Goal: Complete application form

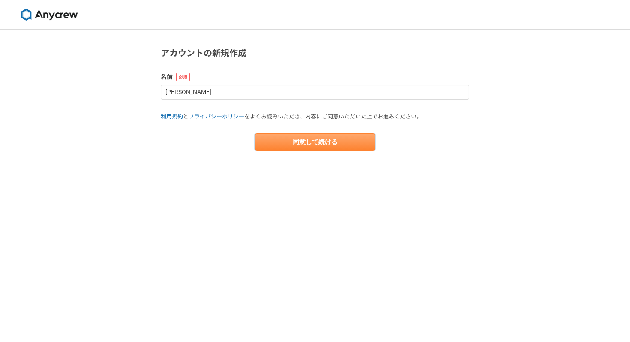
click at [306, 143] on button "同意して続ける" at bounding box center [315, 141] width 120 height 17
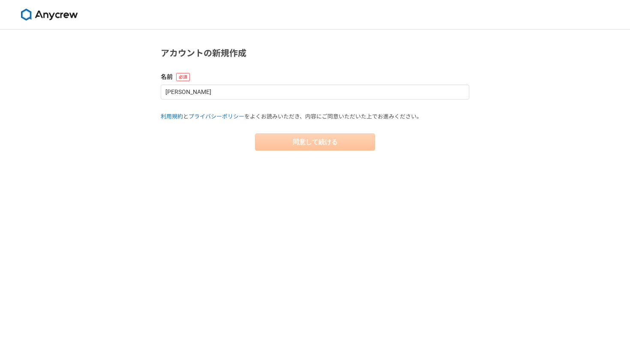
select select "13"
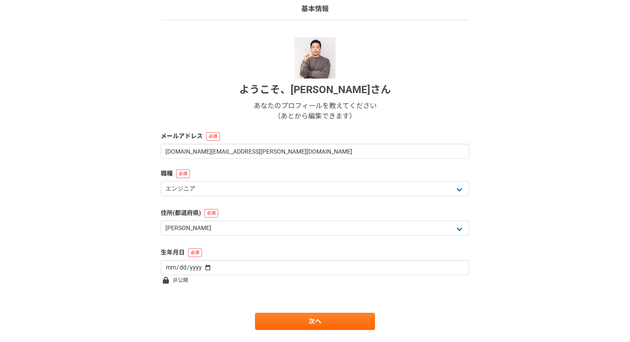
scroll to position [86, 0]
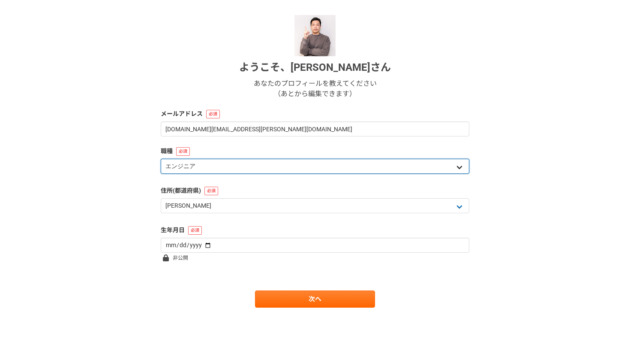
click at [195, 167] on select "エンジニア デザイナー ライター 営業 マーケティング 企画・事業開発 バックオフィス その他" at bounding box center [315, 166] width 309 height 15
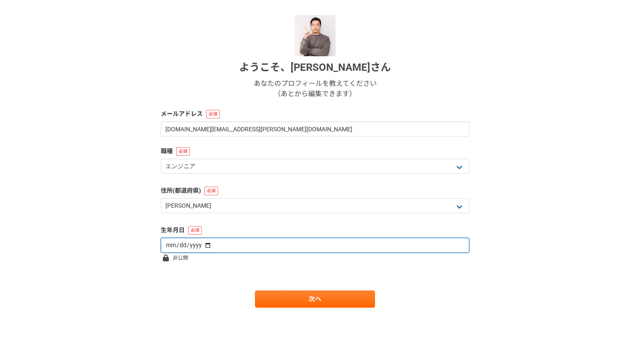
click at [272, 247] on input "date" at bounding box center [315, 245] width 309 height 15
click at [199, 246] on input "date" at bounding box center [315, 245] width 309 height 15
type input "[DATE]"
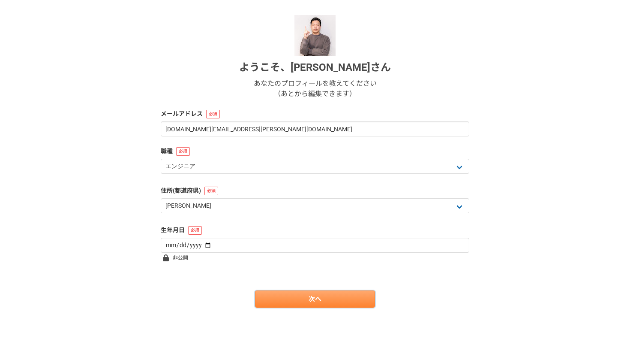
click at [316, 303] on link "次へ" at bounding box center [315, 298] width 120 height 17
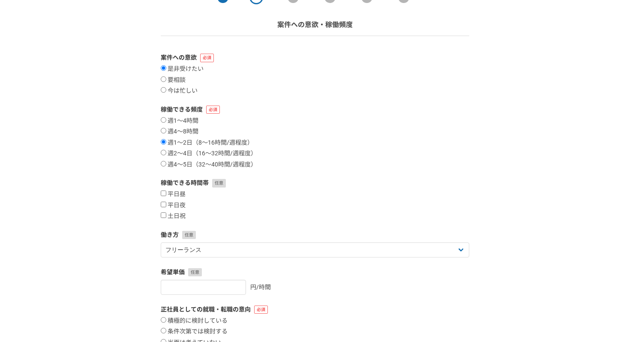
scroll to position [53, 0]
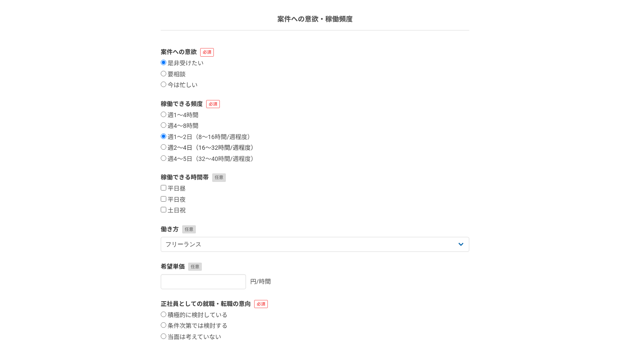
click at [166, 148] on label "週2〜4日（16〜32時間/週程度）" at bounding box center [209, 148] width 96 height 8
click at [166, 148] on input "週2〜4日（16〜32時間/週程度）" at bounding box center [164, 147] width 6 height 6
radio input "true"
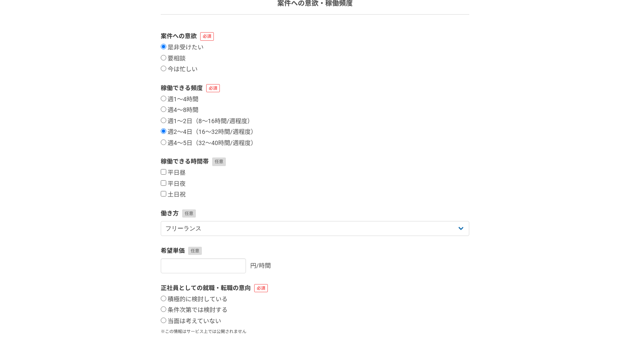
scroll to position [91, 0]
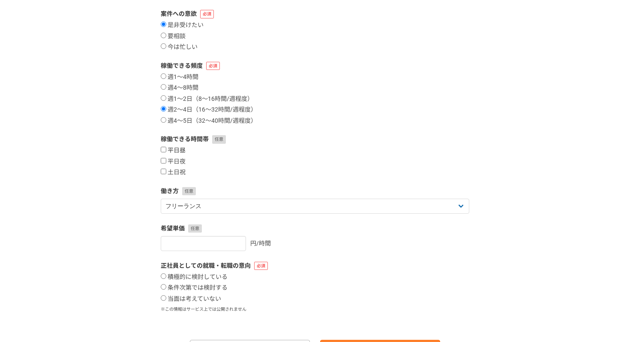
click at [166, 149] on input "平日昼" at bounding box center [164, 150] width 6 height 6
checkbox input "true"
click at [164, 160] on input "平日夜" at bounding box center [164, 161] width 6 height 6
checkbox input "true"
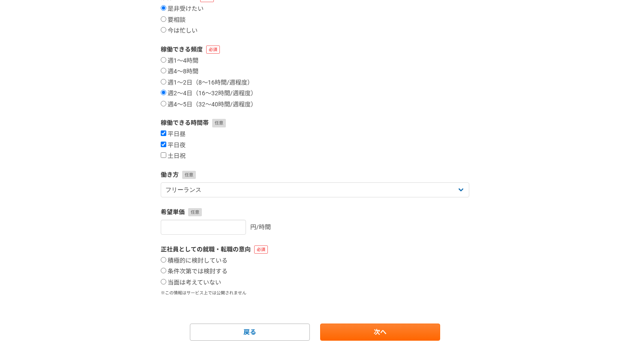
scroll to position [141, 0]
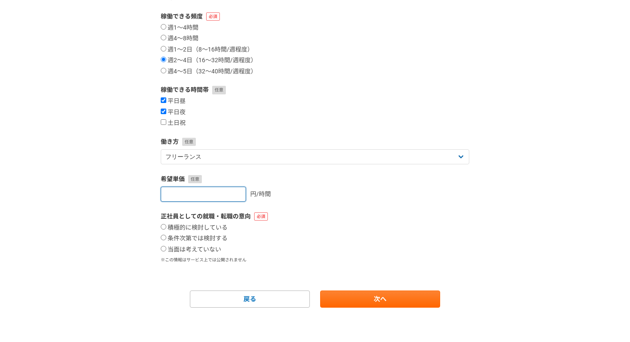
click at [195, 194] on input "number" at bounding box center [203, 194] width 85 height 15
type input "6000"
click at [126, 200] on div "1 2 3 4 5 6 案件への意欲・稼働頻度 案件への意欲 是非受けたい 要相談 今は忙しい 稼働できる頻度 週1〜4時間 週4〜8時間 週1〜2日（8〜1…" at bounding box center [315, 115] width 630 height 453
click at [164, 249] on input "当面は考えていない" at bounding box center [164, 249] width 6 height 6
radio input "true"
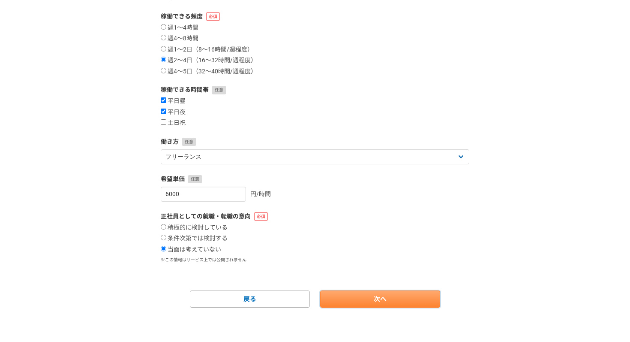
click at [381, 301] on link "次へ" at bounding box center [380, 298] width 120 height 17
select select
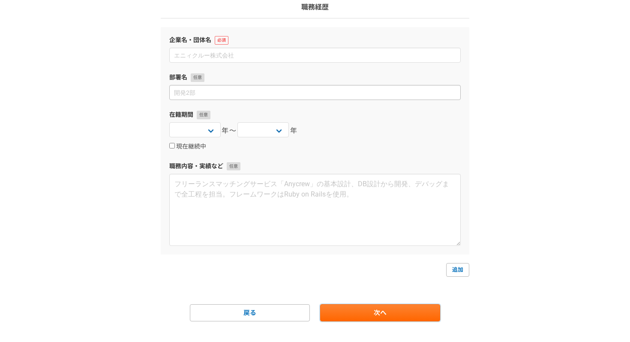
scroll to position [79, 0]
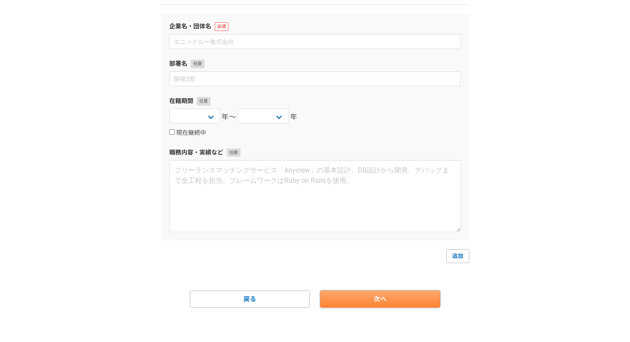
click at [386, 300] on link "次へ" at bounding box center [380, 298] width 120 height 17
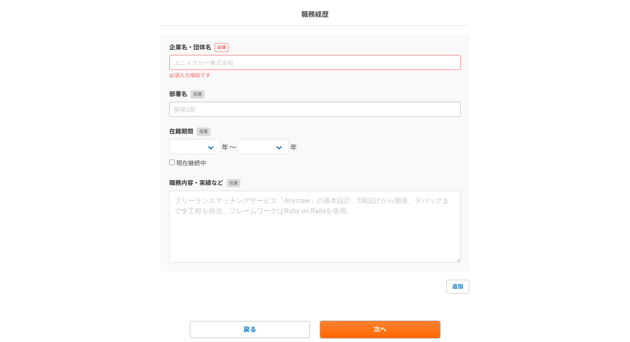
scroll to position [57, 0]
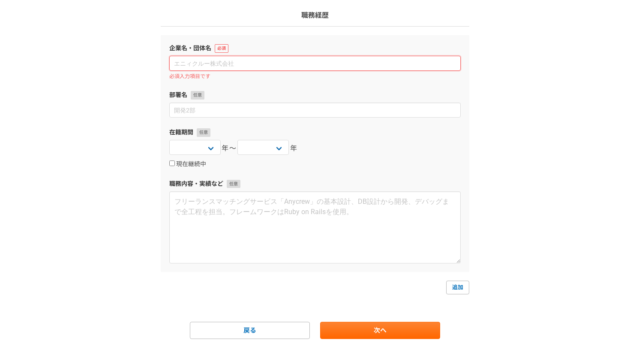
click at [245, 63] on input at bounding box center [315, 63] width 292 height 15
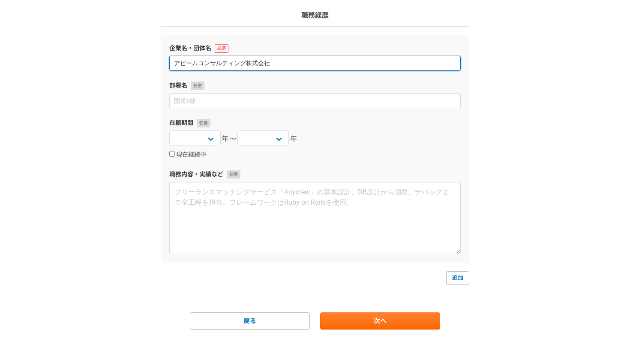
scroll to position [79, 0]
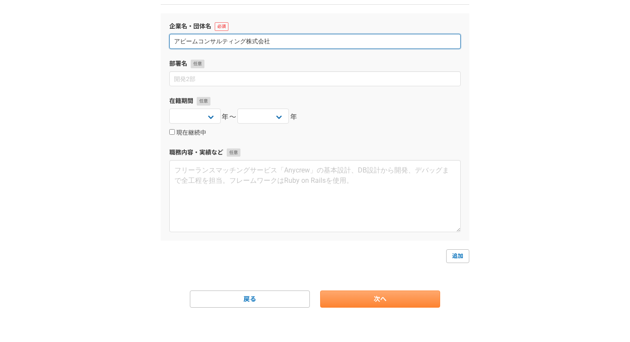
type input "アビームコンサルティング株式会社"
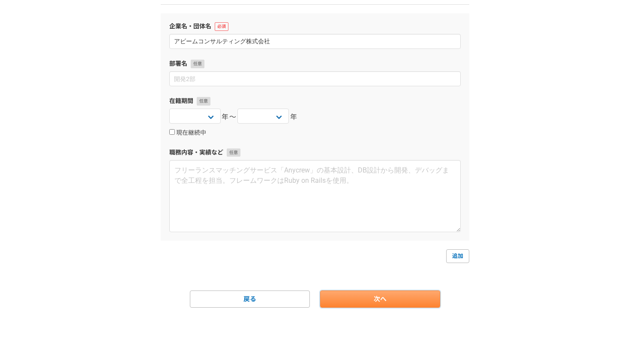
click at [378, 305] on link "次へ" at bounding box center [380, 298] width 120 height 17
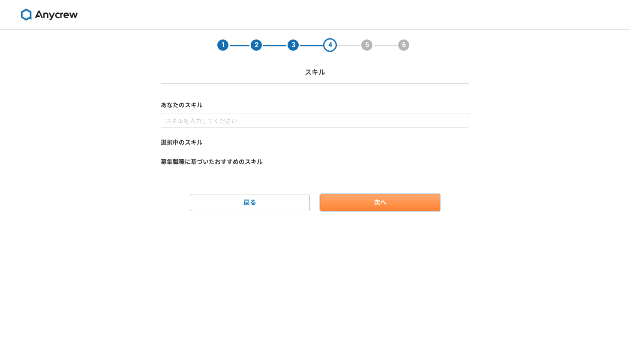
scroll to position [0, 0]
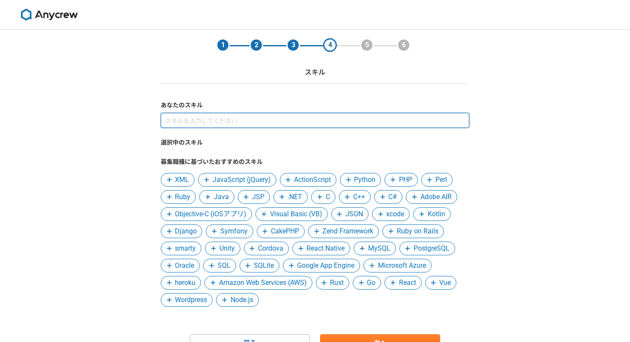
click at [233, 118] on input at bounding box center [315, 120] width 309 height 15
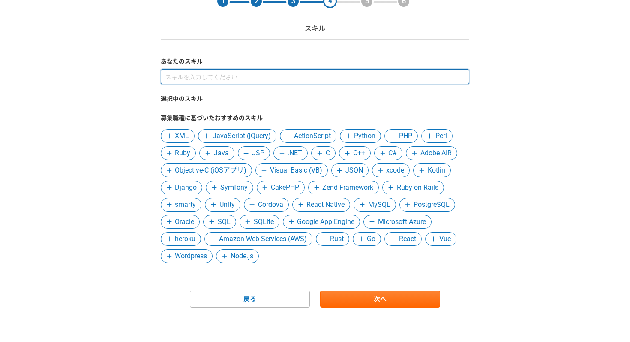
scroll to position [44, 0]
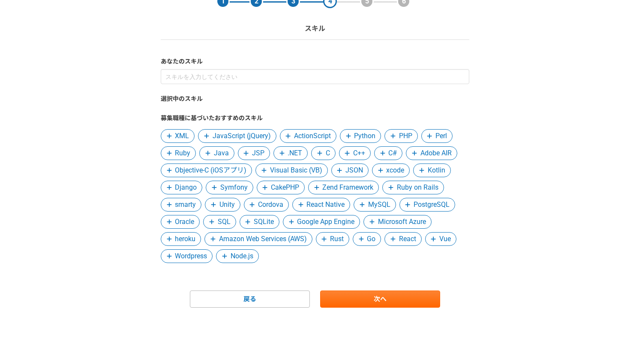
click at [247, 137] on span "JavaScript (jQuery)" at bounding box center [242, 136] width 58 height 10
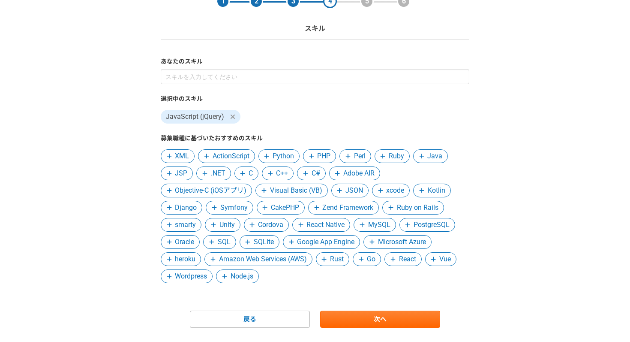
click at [285, 158] on span "Python" at bounding box center [283, 156] width 21 height 10
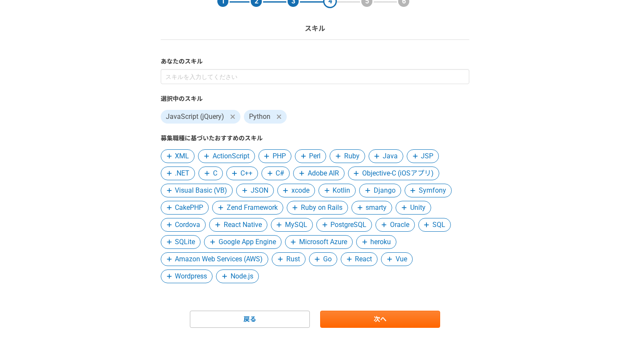
click at [343, 159] on span at bounding box center [338, 156] width 10 height 10
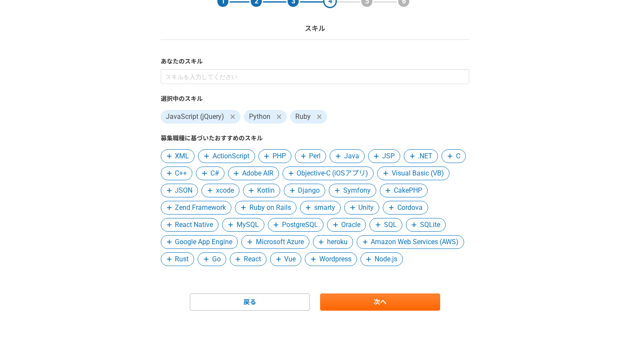
click at [320, 190] on span "Django" at bounding box center [309, 190] width 22 height 10
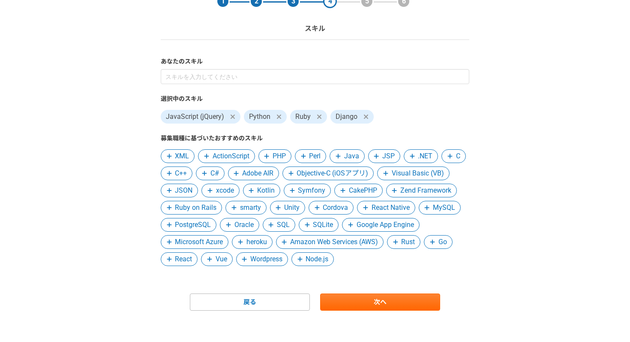
click at [217, 209] on span "Ruby on Rails" at bounding box center [196, 207] width 42 height 10
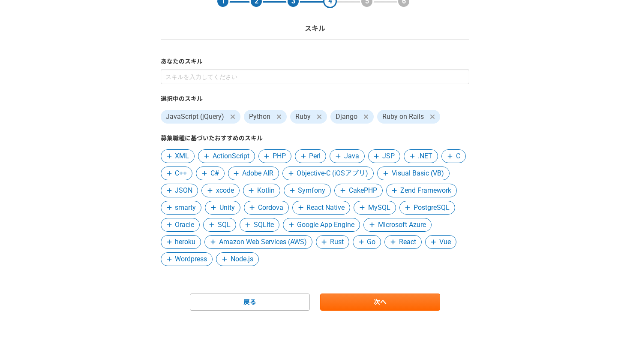
click at [414, 213] on span "PostgreSQL" at bounding box center [432, 207] width 36 height 10
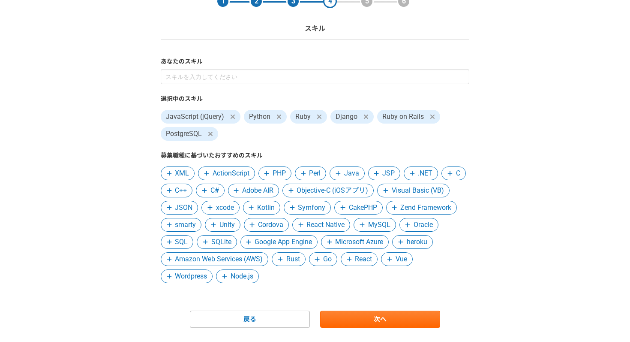
click at [396, 264] on span "Vue" at bounding box center [402, 259] width 12 height 10
click at [263, 259] on span "Amazon Web Services (AWS)" at bounding box center [219, 259] width 88 height 10
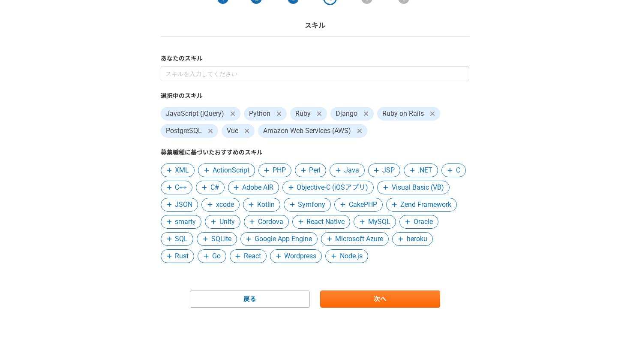
scroll to position [54, 0]
click at [372, 307] on link "次へ" at bounding box center [380, 298] width 120 height 17
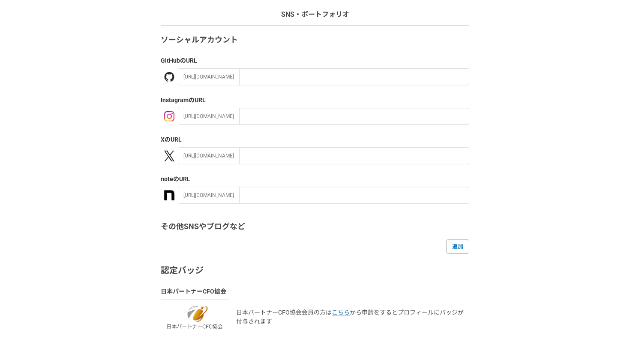
scroll to position [130, 0]
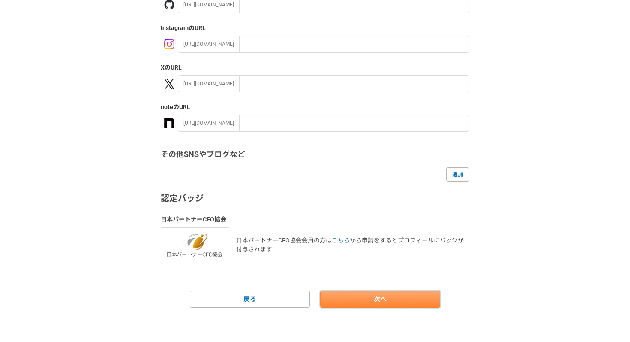
click at [372, 301] on link "次へ" at bounding box center [380, 298] width 120 height 17
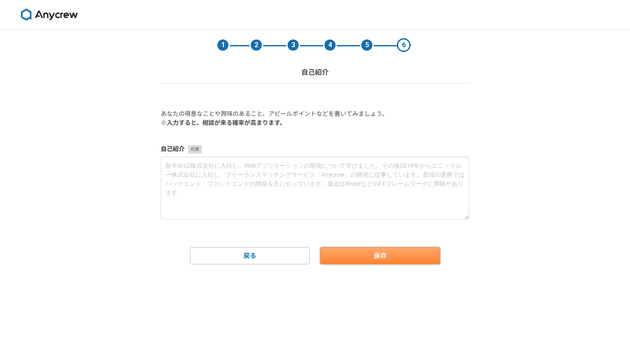
click at [368, 256] on button "保存" at bounding box center [380, 255] width 120 height 17
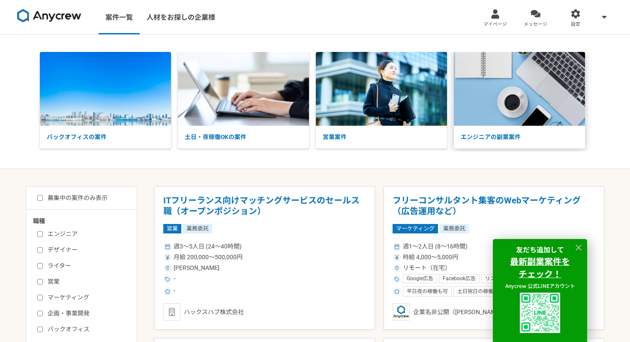
click at [484, 139] on p "エンジニアの副業案件" at bounding box center [519, 137] width 131 height 23
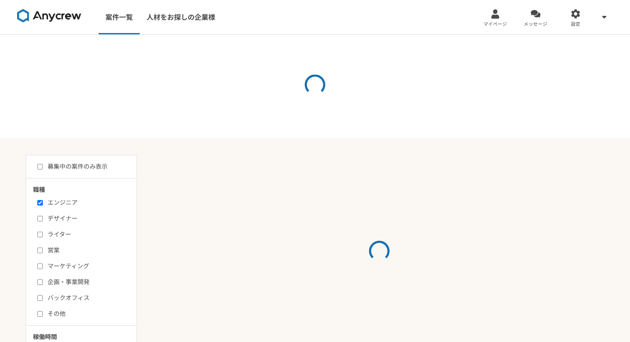
select select "3"
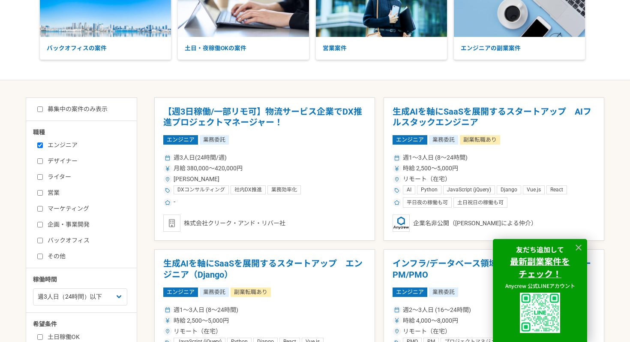
scroll to position [102, 0]
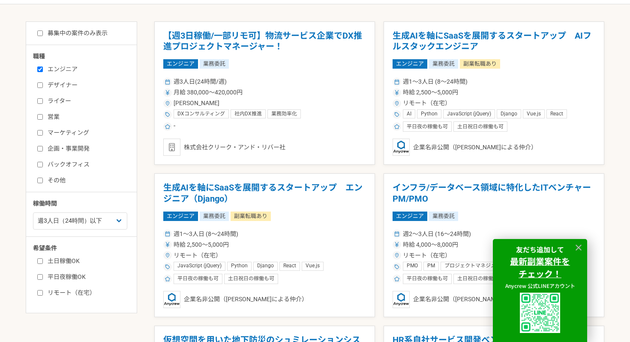
scroll to position [166, 0]
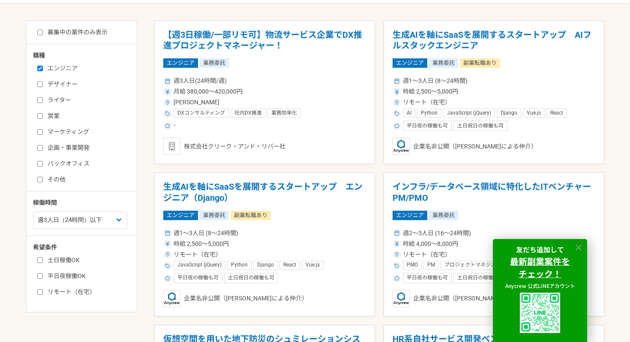
click at [580, 250] on icon at bounding box center [579, 248] width 10 height 10
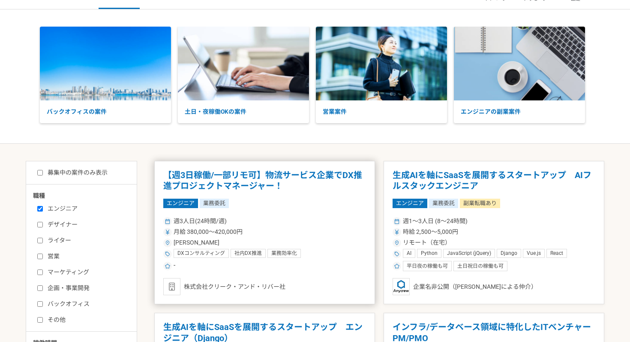
scroll to position [0, 0]
